Goal: Task Accomplishment & Management: Manage account settings

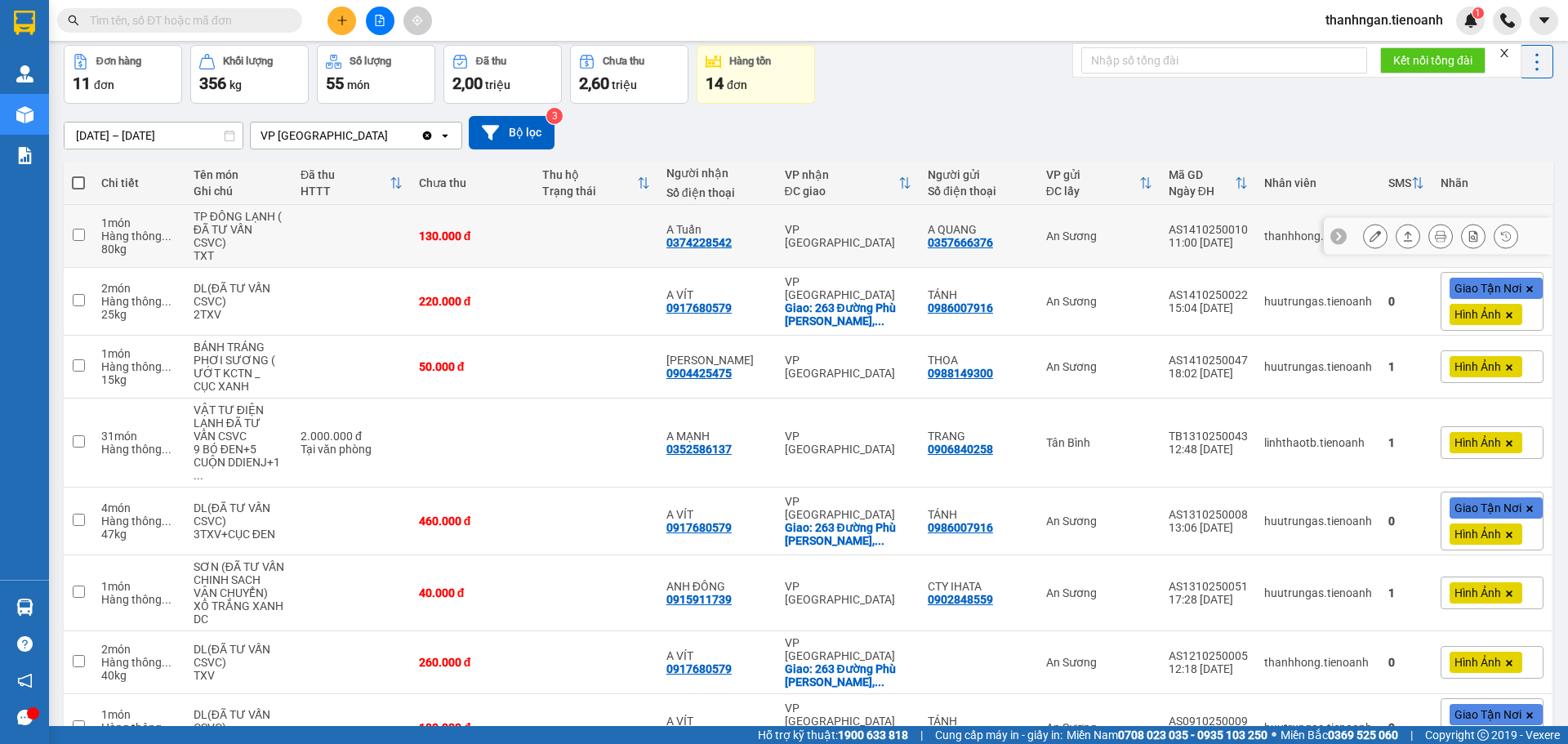
scroll to position [163, 0]
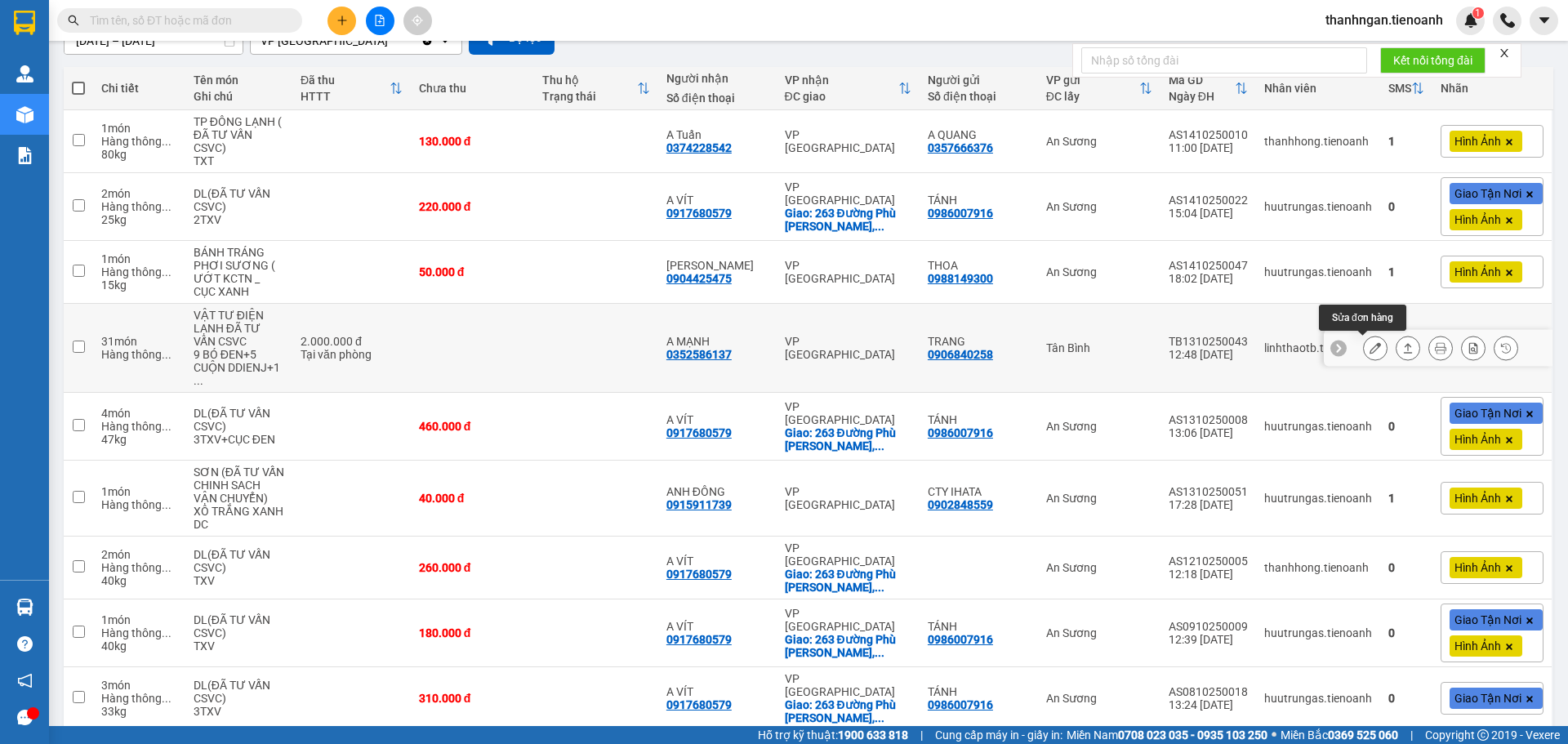
click at [1370, 351] on icon at bounding box center [1375, 348] width 11 height 11
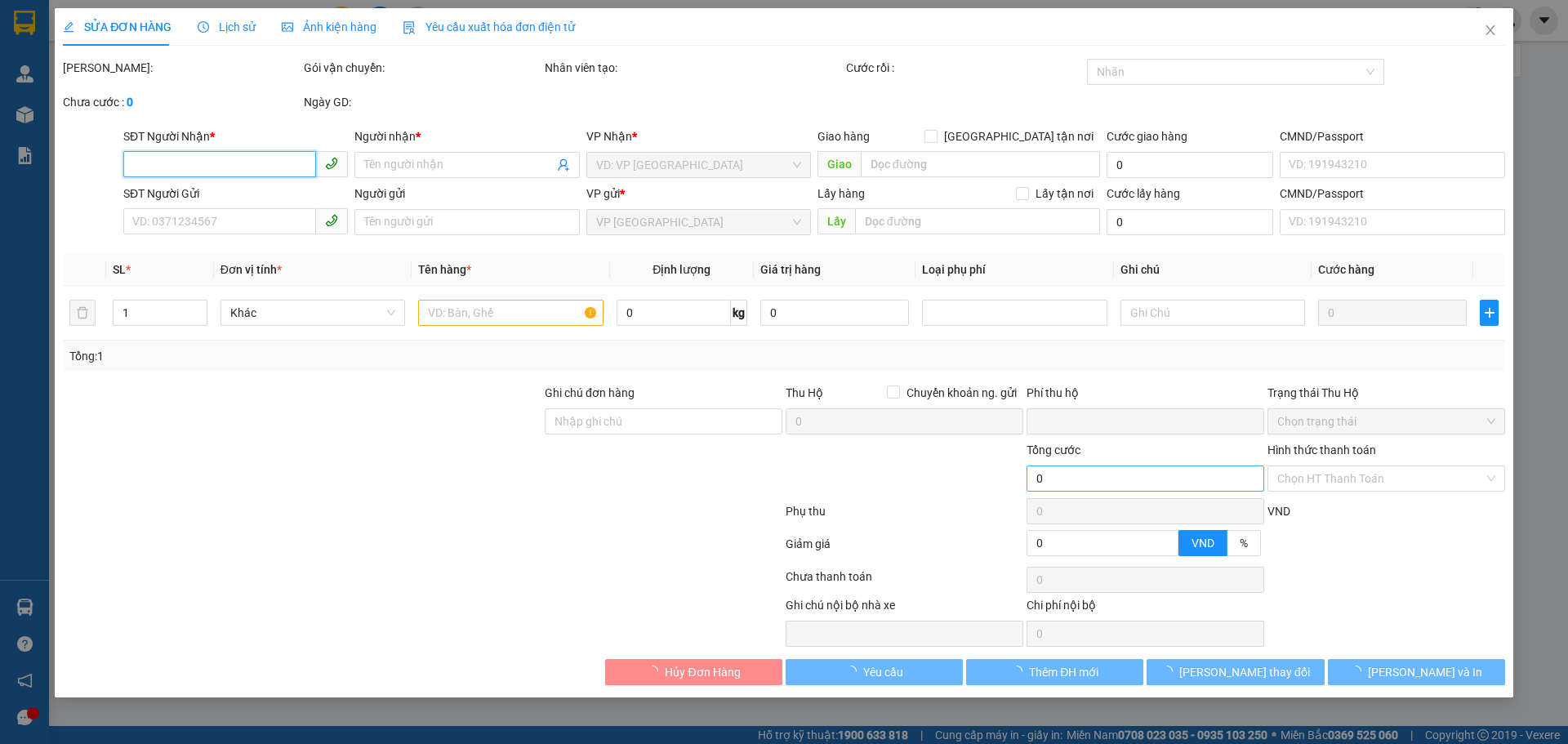
type input "0352586137"
type input "A MẠNH"
type input "0906840258"
type input "TRANG"
type input "0"
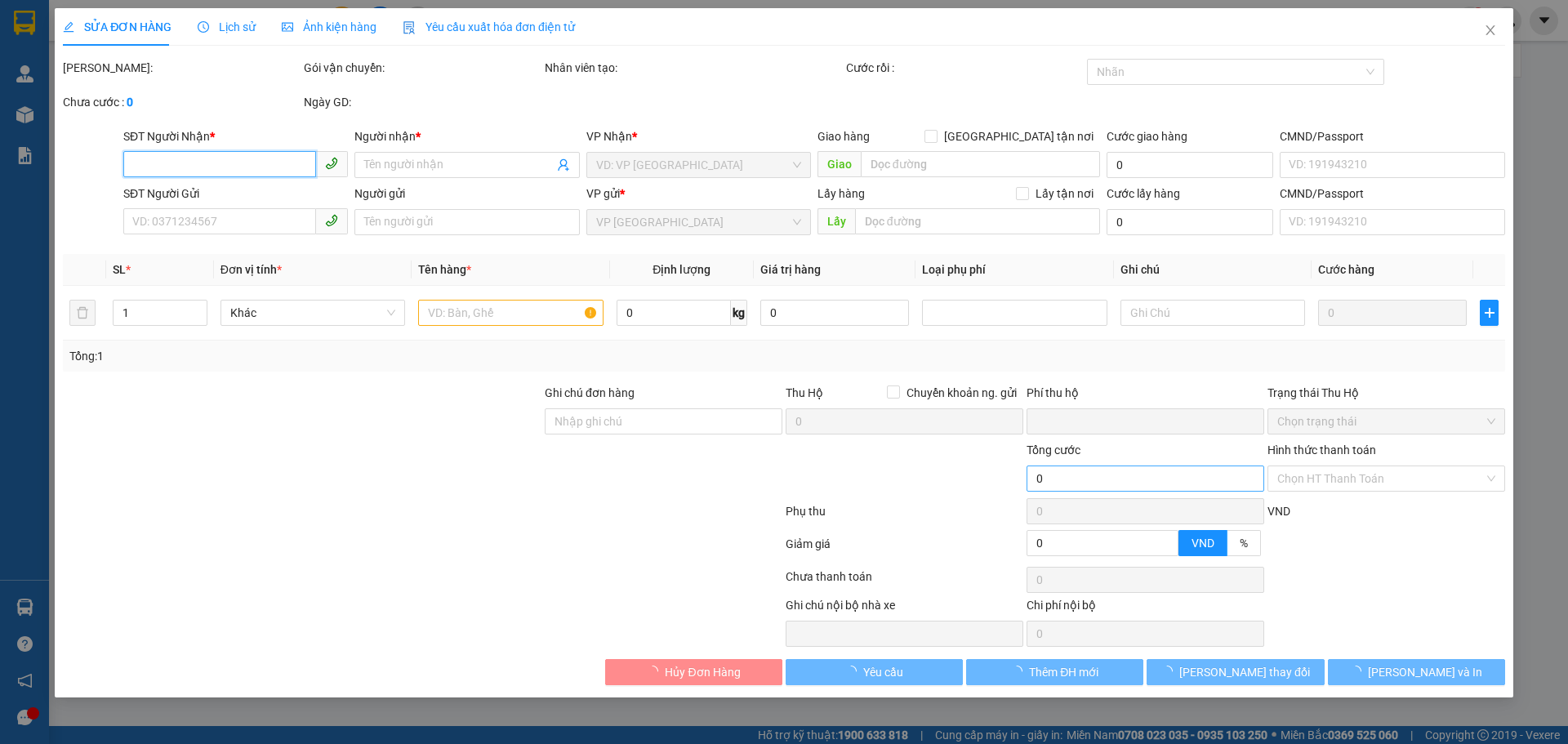
type input "2.000.000"
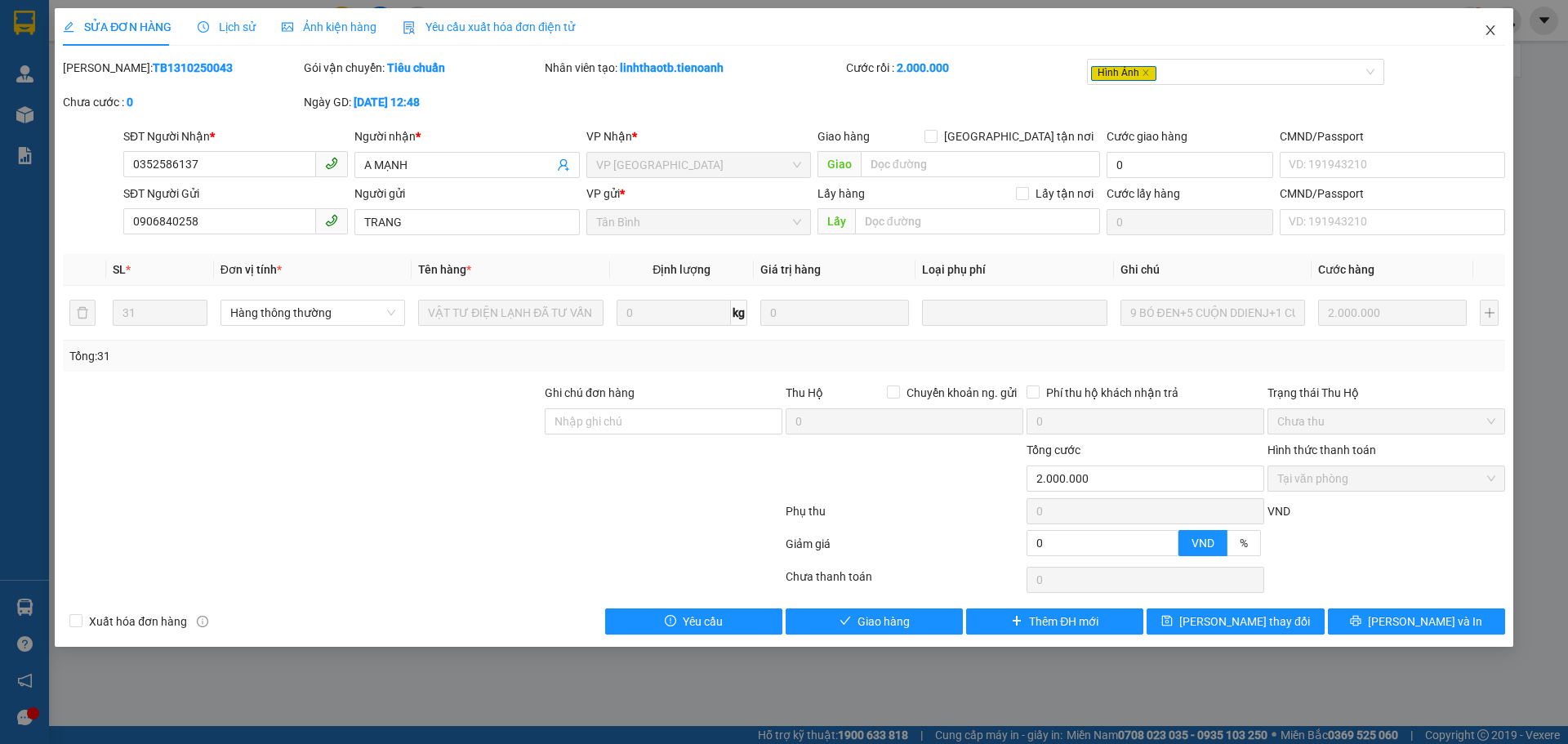
click at [1491, 30] on icon "close" at bounding box center [1490, 30] width 9 height 10
